Goal: Check status: Check status

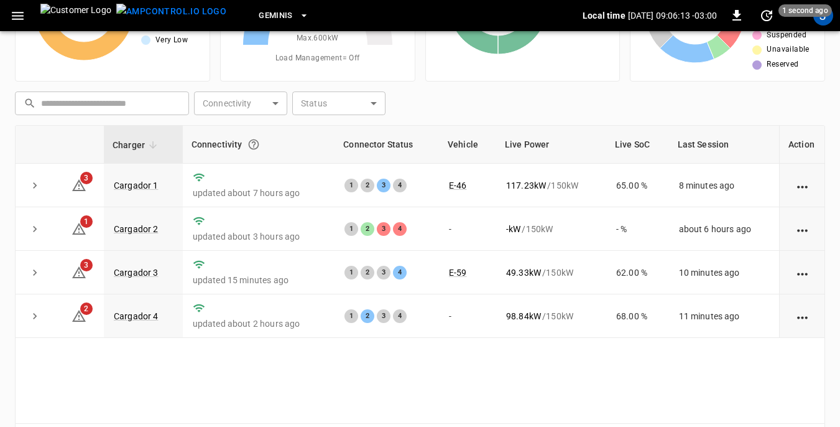
scroll to position [124, 0]
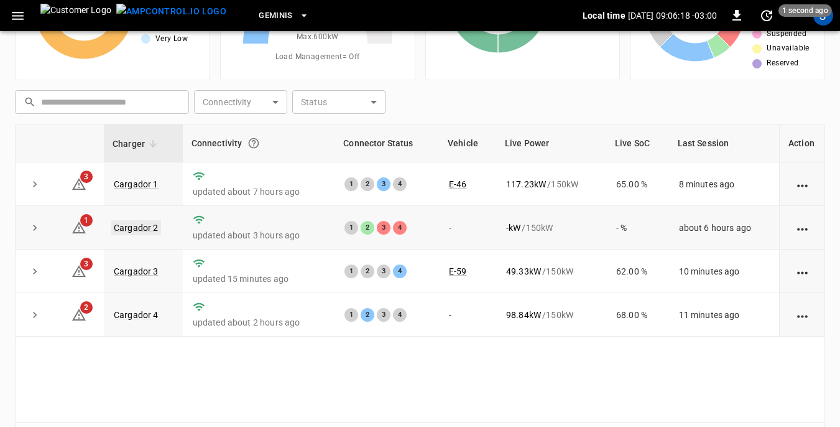
click at [129, 227] on link "Cargador 2" at bounding box center [136, 227] width 50 height 15
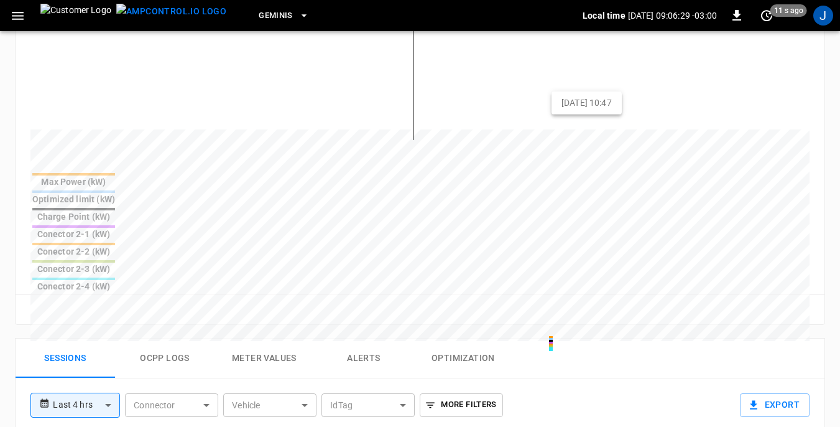
scroll to position [498, 0]
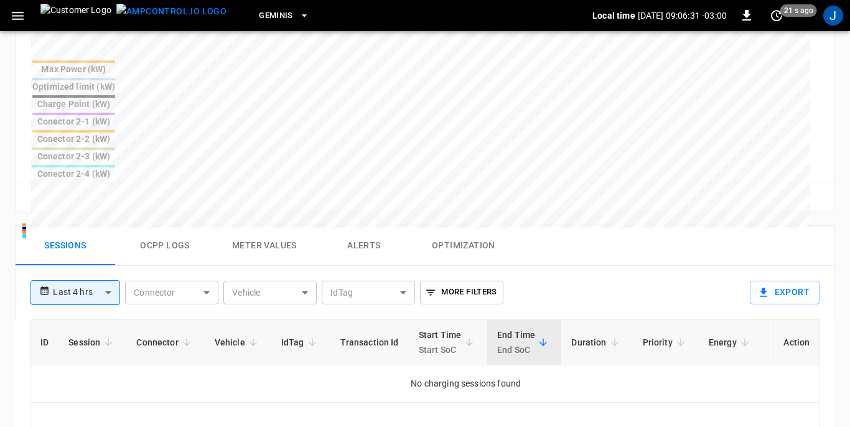
click at [108, 197] on body "**********" at bounding box center [425, 84] width 850 height 1164
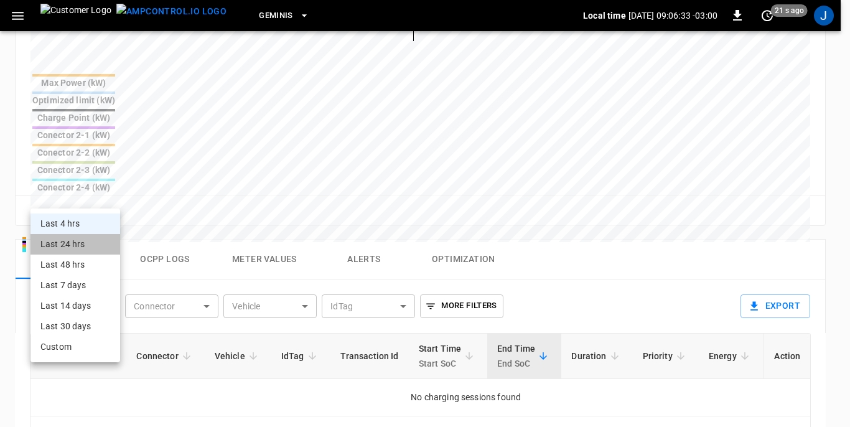
click at [78, 243] on li "Last 24 hrs" at bounding box center [75, 244] width 90 height 21
type input "**********"
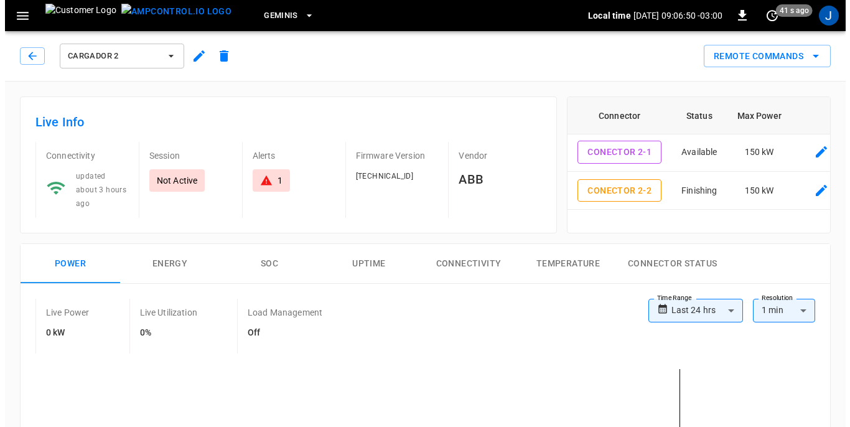
scroll to position [0, 0]
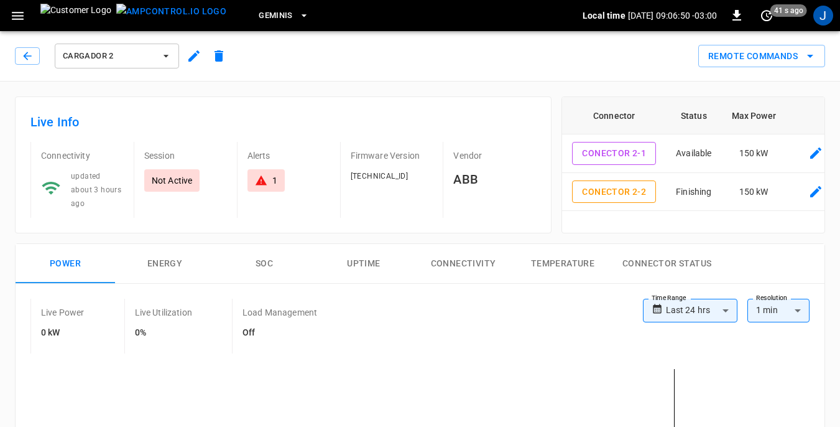
click at [164, 57] on icon "button" at bounding box center [166, 56] width 12 height 12
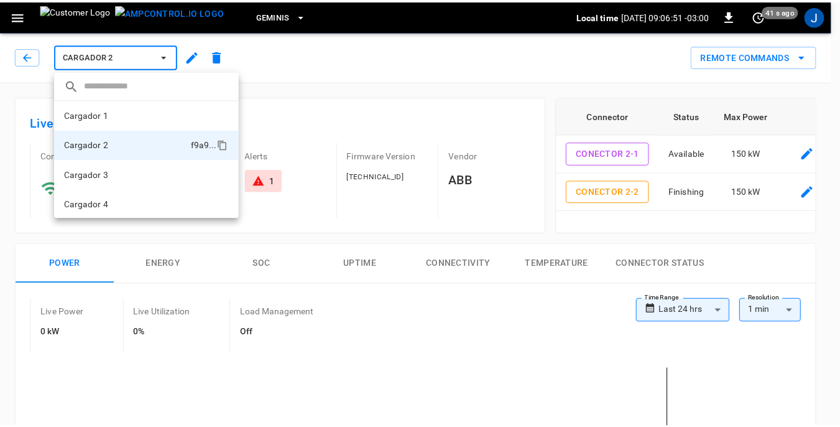
scroll to position [1, 0]
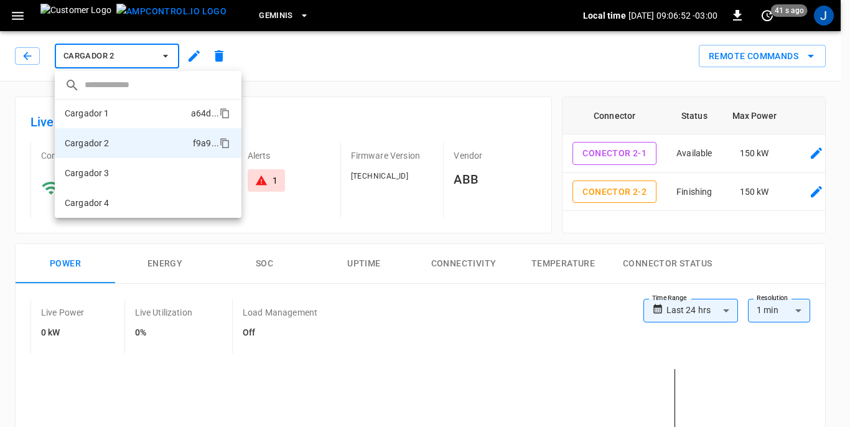
click at [128, 117] on li "Cargador 1 a64d ..." at bounding box center [148, 113] width 187 height 30
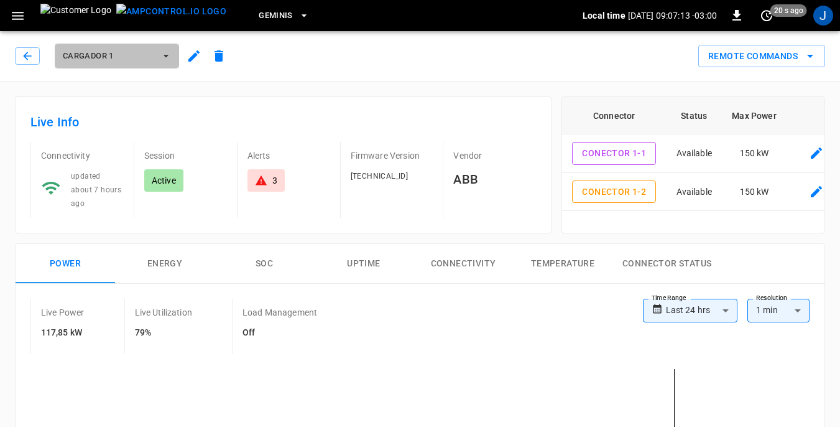
click at [166, 58] on icon "button" at bounding box center [166, 56] width 12 height 12
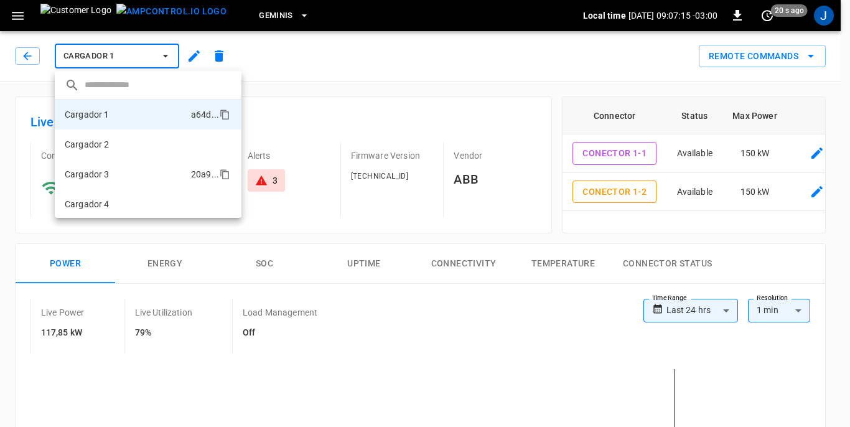
click at [118, 172] on li "Cargador 3 20a9 ..." at bounding box center [148, 174] width 187 height 30
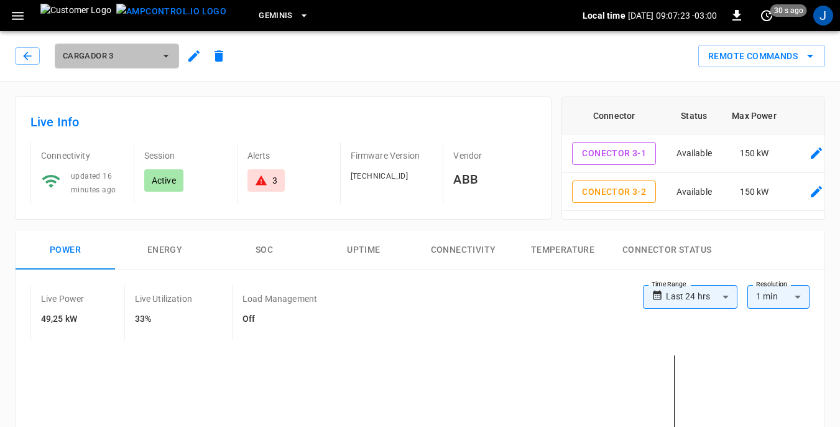
click at [164, 53] on icon "button" at bounding box center [166, 56] width 12 height 12
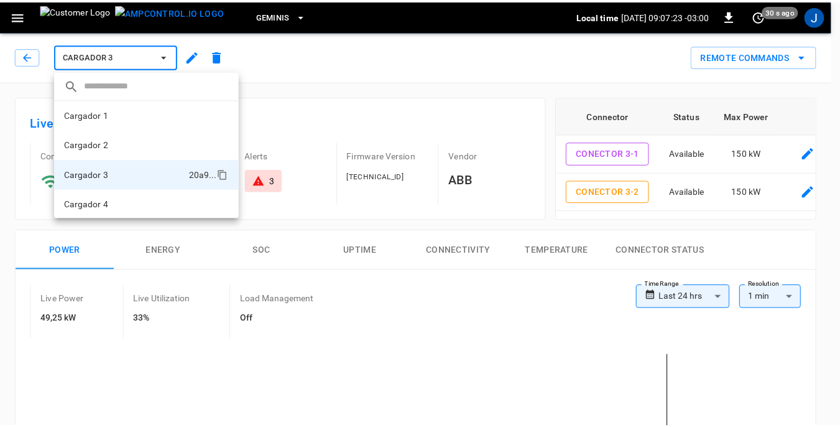
scroll to position [1, 0]
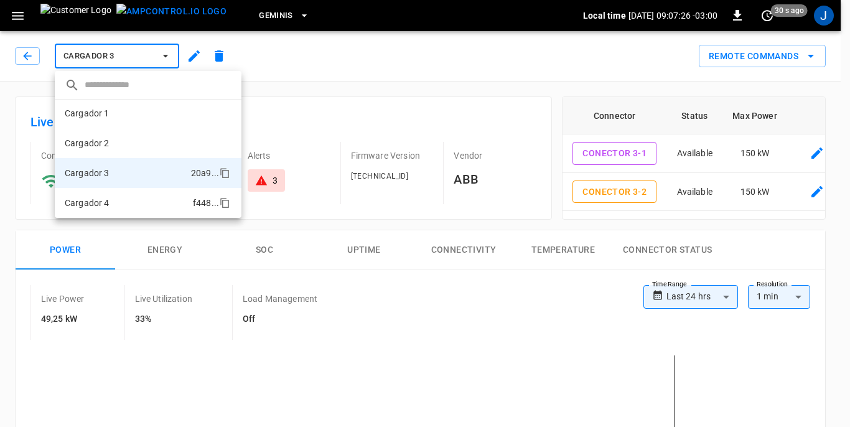
click at [105, 199] on p "Cargador 4" at bounding box center [87, 203] width 45 height 12
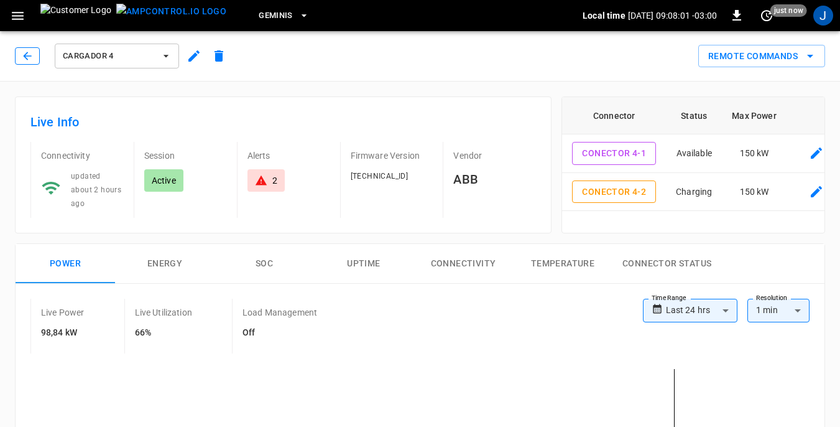
click at [31, 57] on icon "button" at bounding box center [27, 56] width 12 height 12
